Goal: Find specific page/section: Find specific page/section

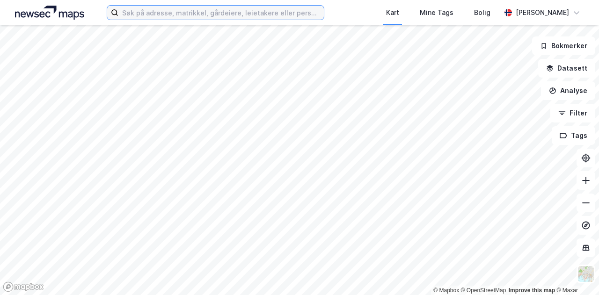
click at [239, 12] on input at bounding box center [221, 13] width 206 height 14
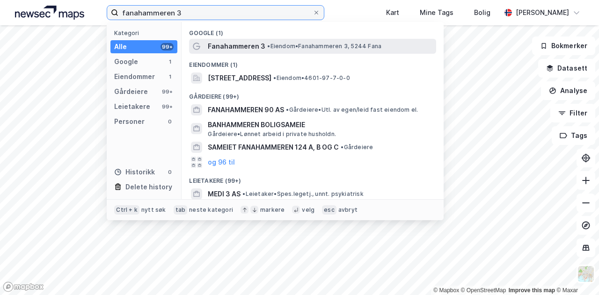
type input "fanahammeren 3"
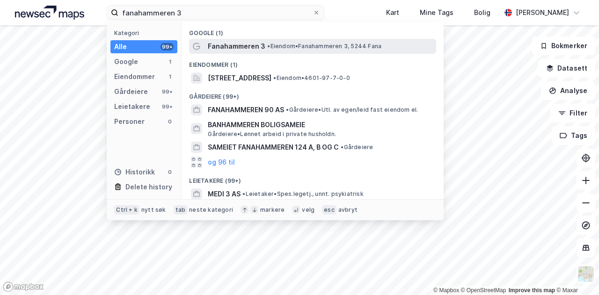
click at [237, 51] on span "Fanahammeren 3" at bounding box center [237, 46] width 58 height 11
